Goal: Find specific page/section: Find specific page/section

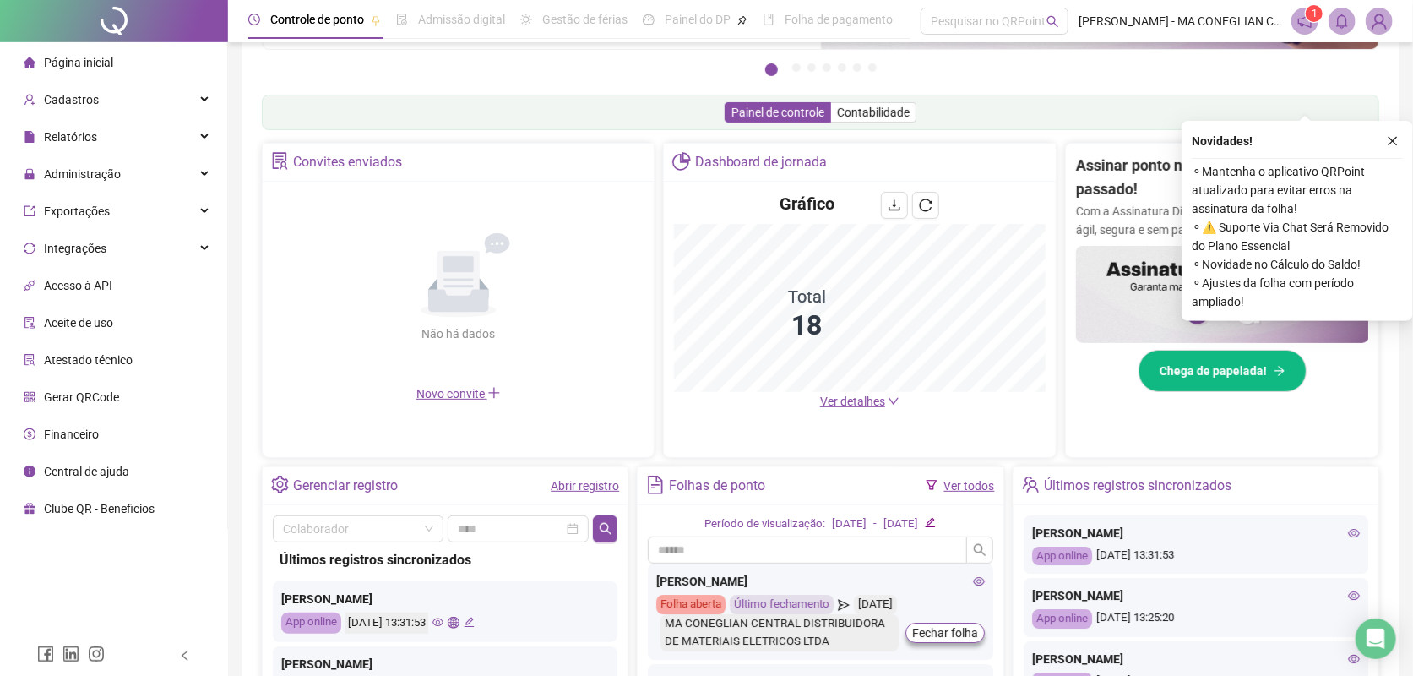
scroll to position [317, 0]
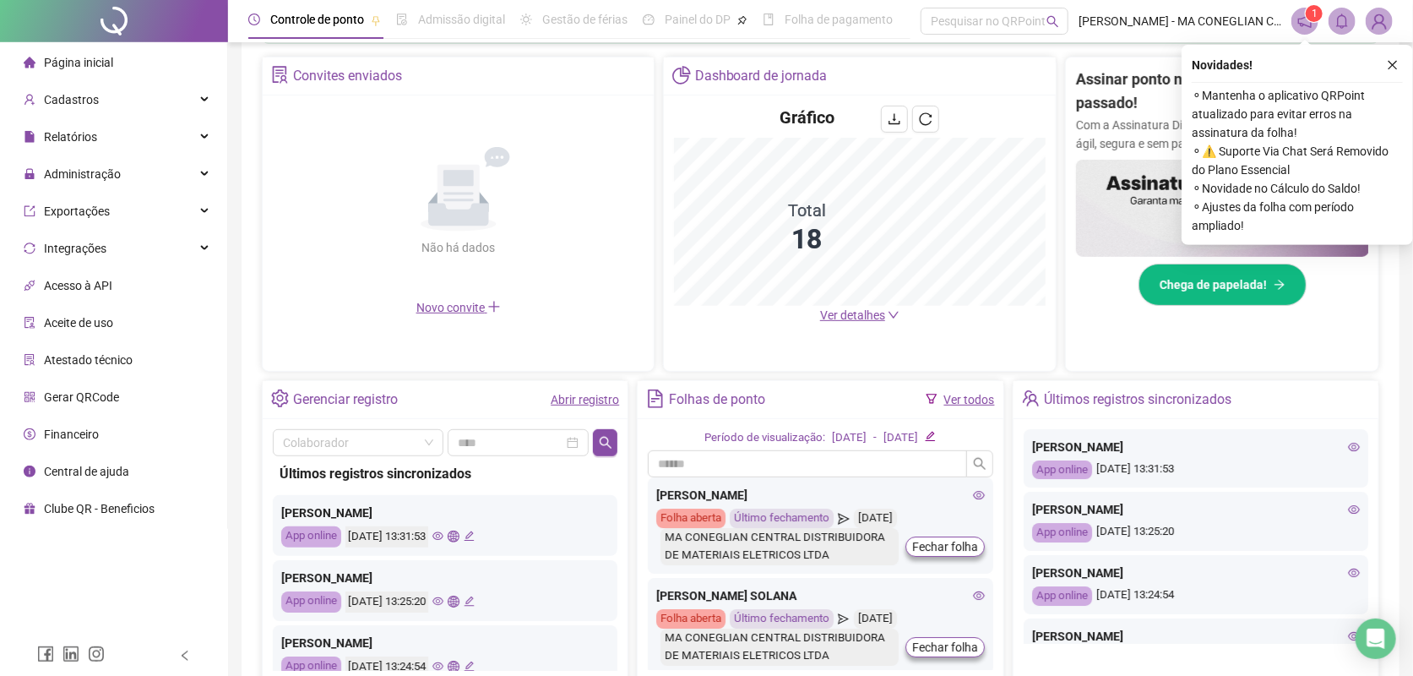
click at [1386, 62] on button "button" at bounding box center [1393, 65] width 20 height 20
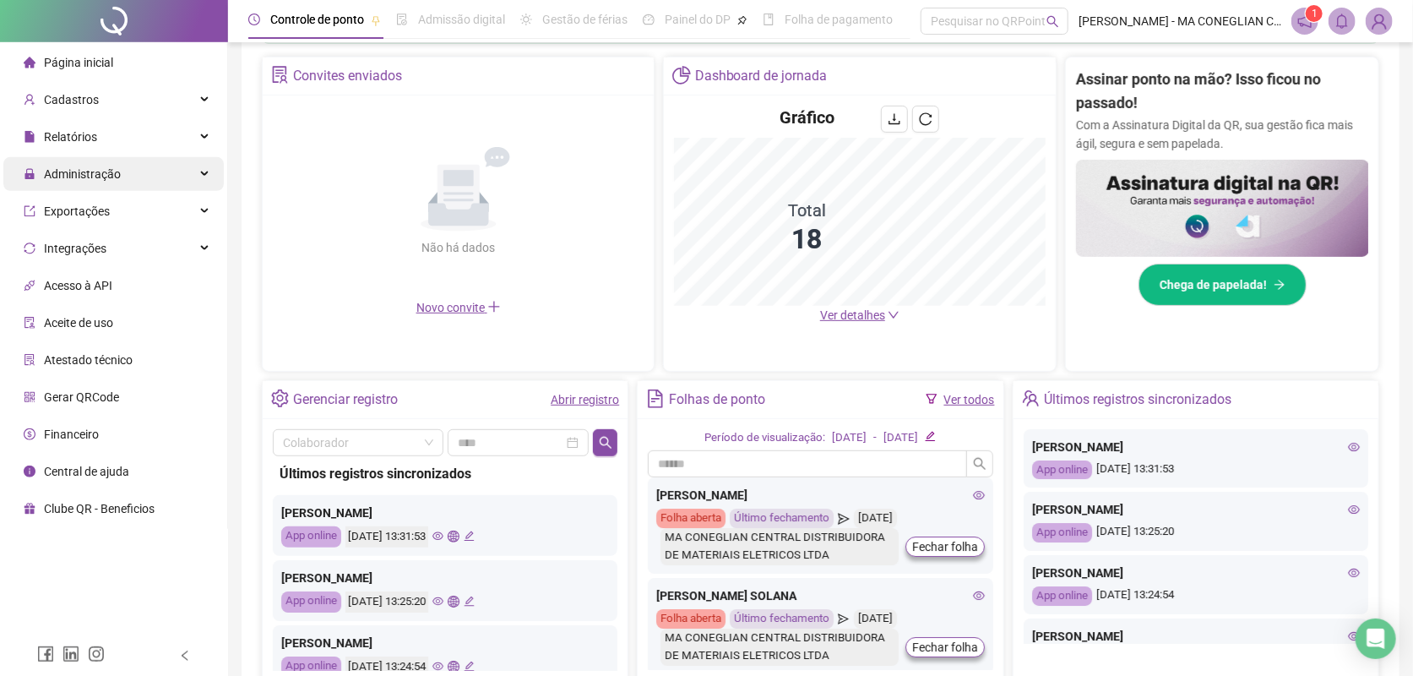
click at [111, 172] on span "Administração" at bounding box center [82, 174] width 77 height 14
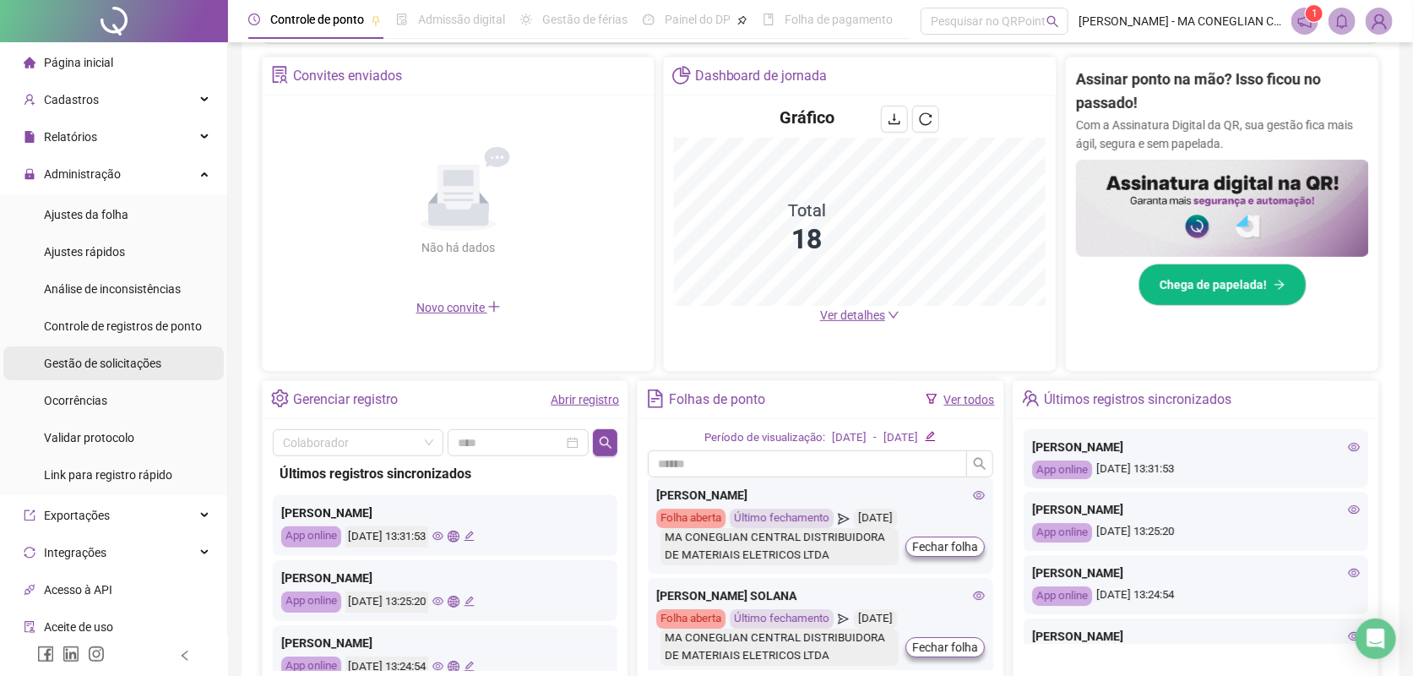
click at [178, 355] on li "Gestão de solicitações" at bounding box center [113, 363] width 220 height 34
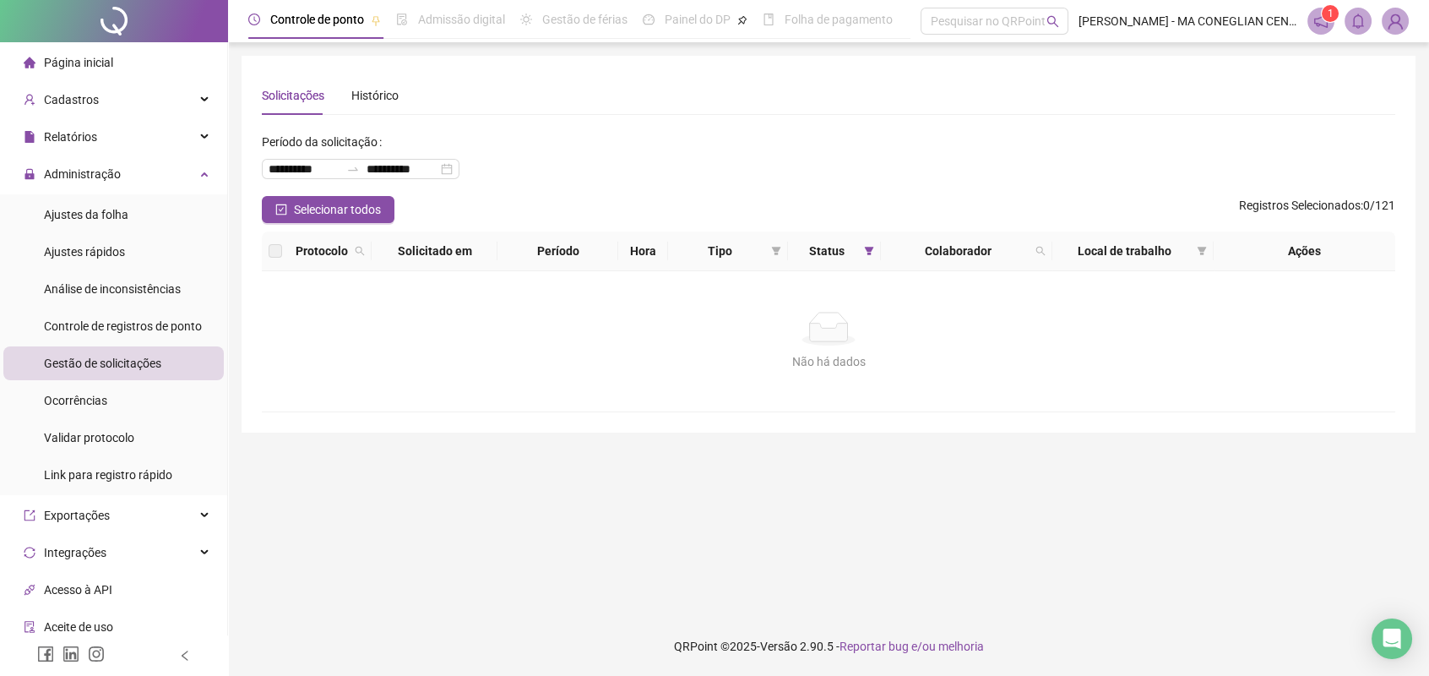
drag, startPoint x: 161, startPoint y: 14, endPoint x: 161, endPoint y: 0, distance: 13.5
click at [161, 14] on div at bounding box center [114, 21] width 228 height 42
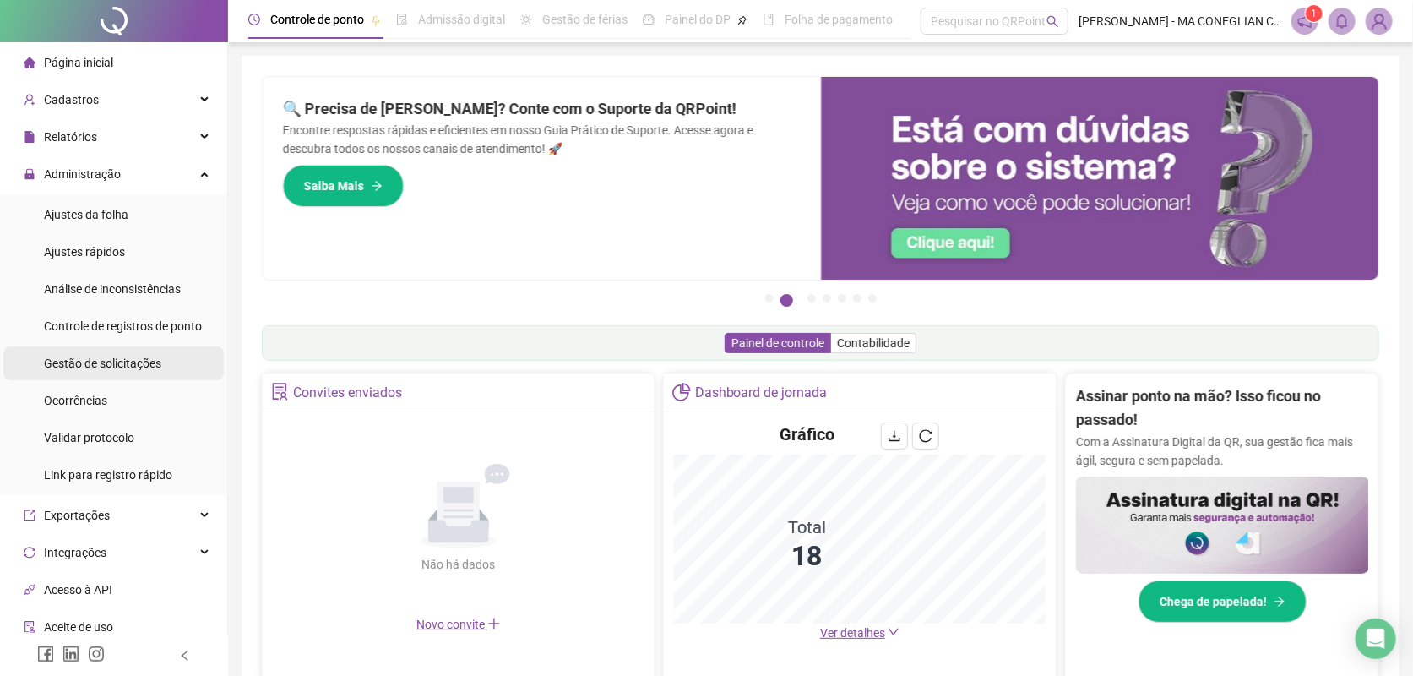
click at [145, 358] on span "Gestão de solicitações" at bounding box center [102, 363] width 117 height 14
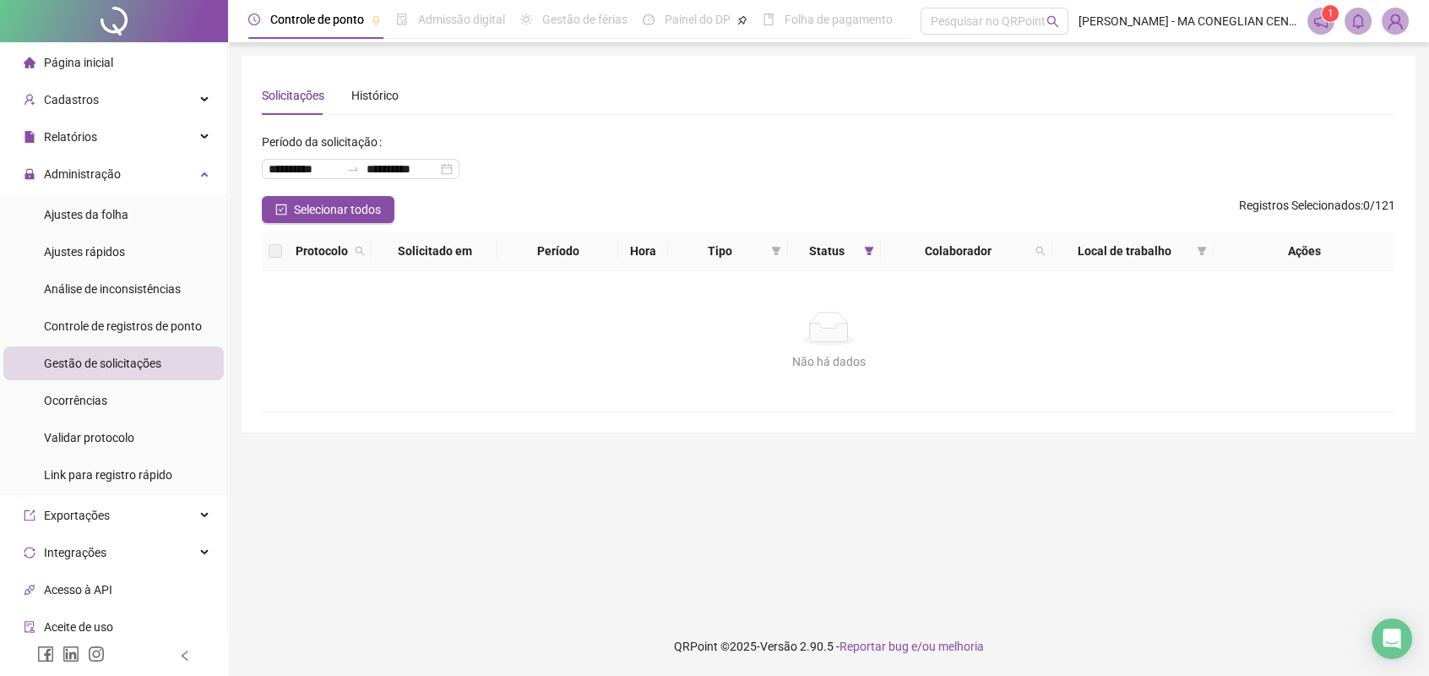
click at [157, 40] on div at bounding box center [114, 21] width 228 height 42
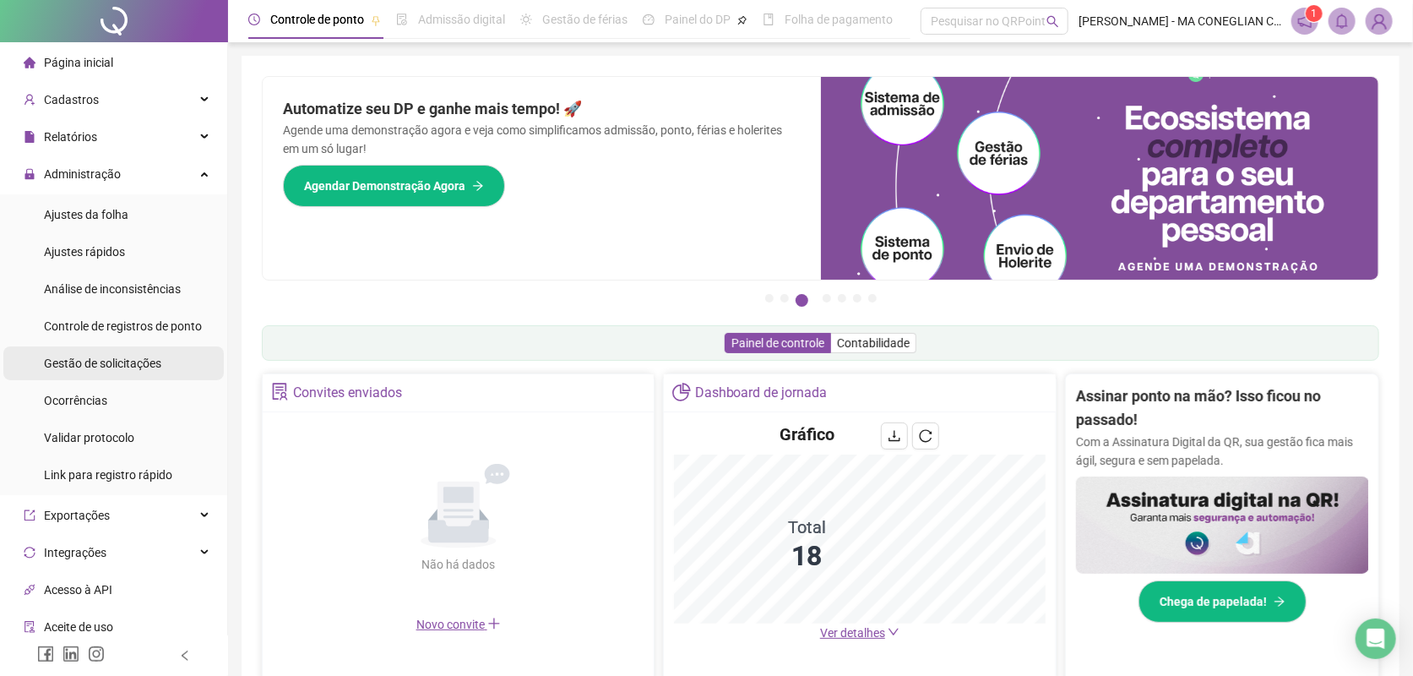
click at [106, 359] on span "Gestão de solicitações" at bounding box center [102, 363] width 117 height 14
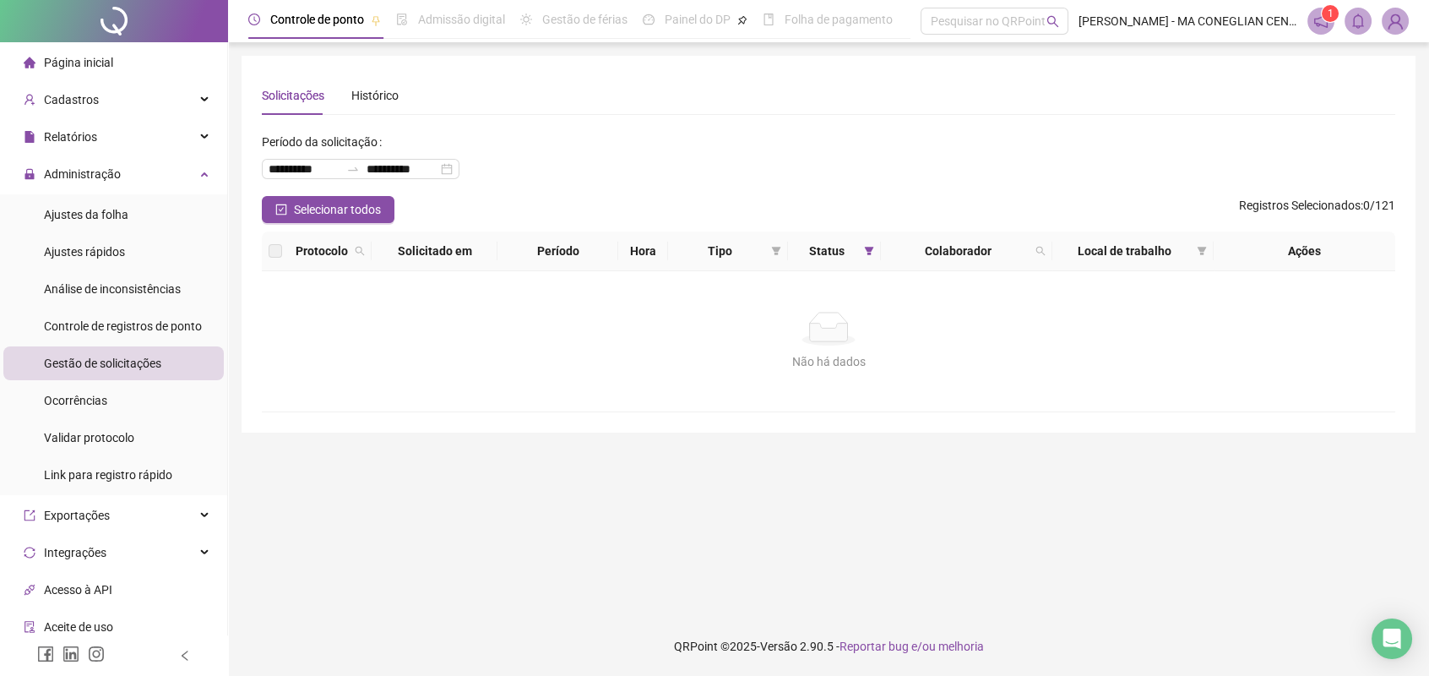
drag, startPoint x: 156, startPoint y: 30, endPoint x: 236, endPoint y: 37, distance: 79.8
click at [156, 30] on div at bounding box center [114, 21] width 228 height 42
